Goal: Information Seeking & Learning: Learn about a topic

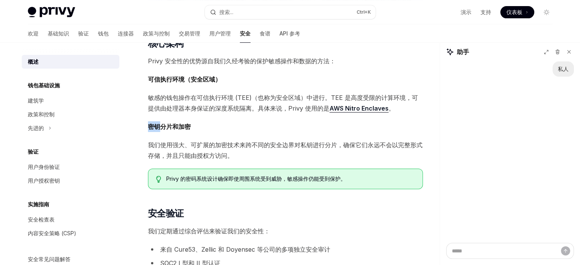
scroll to position [227, 0]
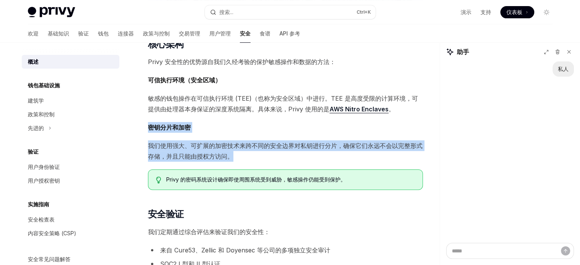
drag, startPoint x: 233, startPoint y: 155, endPoint x: 150, endPoint y: 127, distance: 87.6
click at [150, 127] on div "保护用户数据和数字资产的安全是 Privy 的首要任务。 我们安全、灵活的基础设施保障着超过 5000 万用户的钱包安全，并促成了数十亿美元的交易。 Priv…" at bounding box center [285, 142] width 275 height 568
click at [98, 35] on font "钱包" at bounding box center [103, 33] width 11 height 6
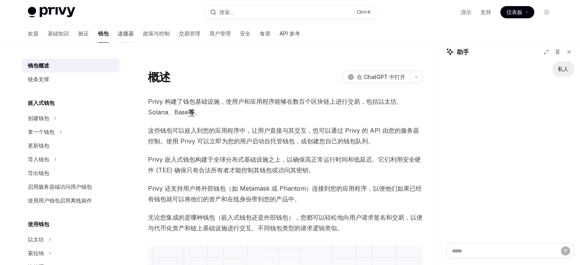
click at [118, 35] on font "连接器" at bounding box center [126, 33] width 16 height 6
type textarea "*"
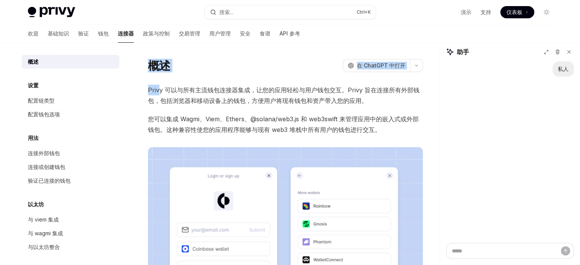
drag, startPoint x: 160, startPoint y: 75, endPoint x: 150, endPoint y: 62, distance: 16.5
click at [150, 62] on div "概述 OpenAI 在 ChatGPT 中打开 OpenAI 在 ChatGPT 中打开 Privy 可以与所有主流钱包连接器集成，让您的应用轻松与用户钱包交…" at bounding box center [213, 262] width 421 height 409
click at [157, 66] on font "概述" at bounding box center [159, 66] width 23 height 14
drag, startPoint x: 159, startPoint y: 67, endPoint x: 169, endPoint y: 67, distance: 9.5
click at [169, 67] on font "概述" at bounding box center [159, 66] width 23 height 14
